Goal: Transaction & Acquisition: Obtain resource

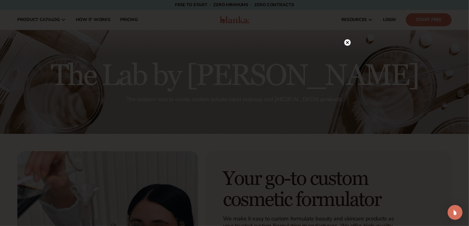
click at [348, 42] on circle at bounding box center [347, 42] width 6 height 6
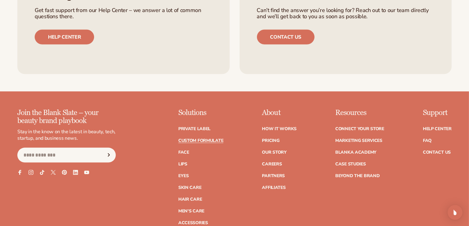
scroll to position [866, 0]
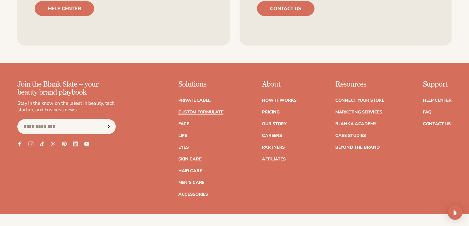
click at [199, 97] on ul "Private label Custom formulate Face Lips Eyes [MEDICAL_DATA]" at bounding box center [200, 144] width 45 height 105
drag, startPoint x: 200, startPoint y: 99, endPoint x: 207, endPoint y: 99, distance: 7.1
click at [200, 99] on link "Private label" at bounding box center [194, 100] width 32 height 4
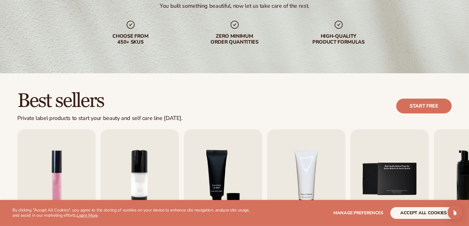
scroll to position [186, 0]
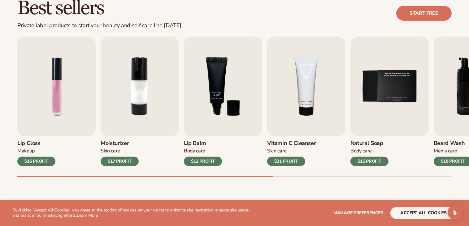
click at [122, 160] on div "$17 PROFIT" at bounding box center [120, 161] width 38 height 9
click at [130, 128] on img "2 / 9" at bounding box center [140, 86] width 78 height 100
click at [136, 105] on img "2 / 9" at bounding box center [140, 86] width 78 height 100
click at [126, 161] on div "$17 PROFIT" at bounding box center [120, 161] width 38 height 9
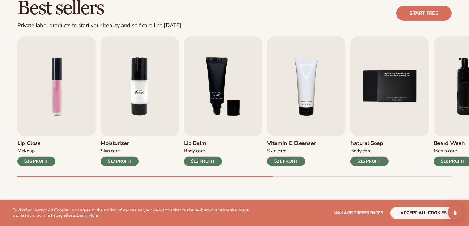
click at [139, 88] on img "2 / 9" at bounding box center [140, 86] width 78 height 100
click at [123, 159] on div "$17 PROFIT" at bounding box center [120, 161] width 38 height 9
click at [399, 215] on button "accept all cookies" at bounding box center [423, 213] width 66 height 12
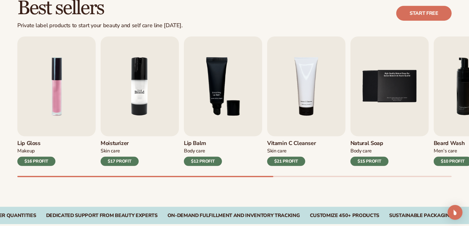
click at [127, 94] on img "2 / 9" at bounding box center [140, 86] width 78 height 100
click at [125, 160] on div "$17 PROFIT" at bounding box center [120, 161] width 38 height 9
click at [149, 103] on img "2 / 9" at bounding box center [140, 86] width 78 height 100
click at [140, 86] on img "2 / 9" at bounding box center [140, 86] width 78 height 100
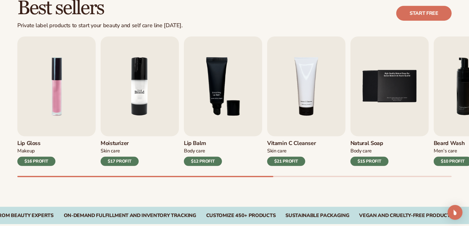
click at [140, 86] on img "2 / 9" at bounding box center [140, 86] width 78 height 100
click at [64, 82] on img "1 / 9" at bounding box center [56, 86] width 78 height 100
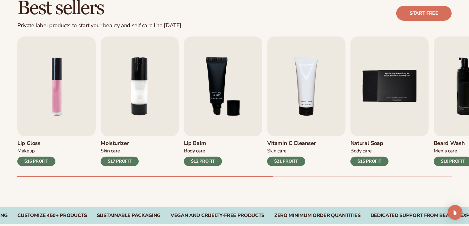
click at [179, 97] on div "Lip Gloss Makeup $16 PROFIT Moisturizer Skin Care $17 PROFIT Lip Balm" at bounding box center [234, 101] width 434 height 130
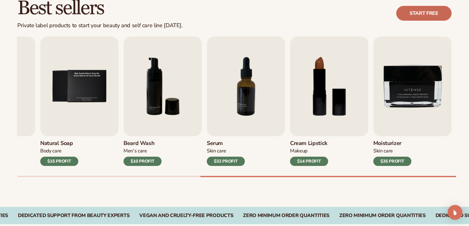
click at [411, 15] on link "Start free" at bounding box center [423, 13] width 55 height 15
